Goal: Task Accomplishment & Management: Register for event/course

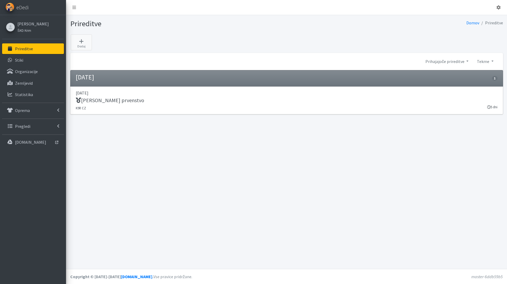
click at [27, 50] on p "Prireditve" at bounding box center [24, 48] width 18 height 5
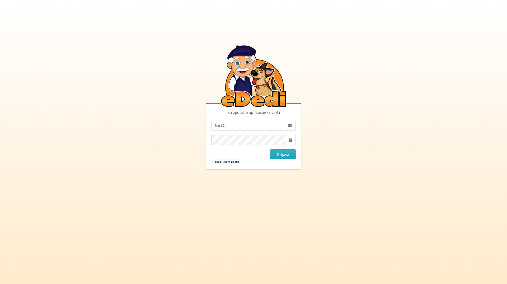
type input "maja.gregoric@erps.si"
click at [270, 149] on button "Prijava" at bounding box center [283, 154] width 26 height 10
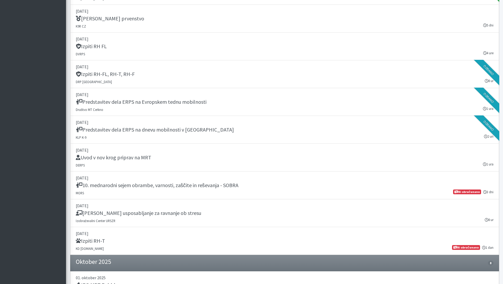
scroll to position [793, 0]
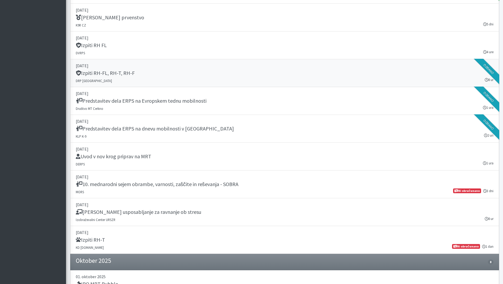
click at [118, 74] on h5 "Izpiti RH-FL, RH-T, RH-F" at bounding box center [105, 73] width 59 height 6
click at [123, 240] on div "Izpiti RH-T" at bounding box center [285, 239] width 418 height 7
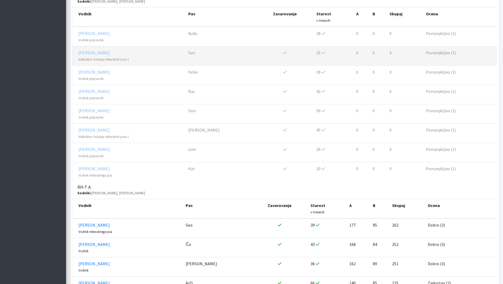
scroll to position [238, 0]
